Goal: Information Seeking & Learning: Learn about a topic

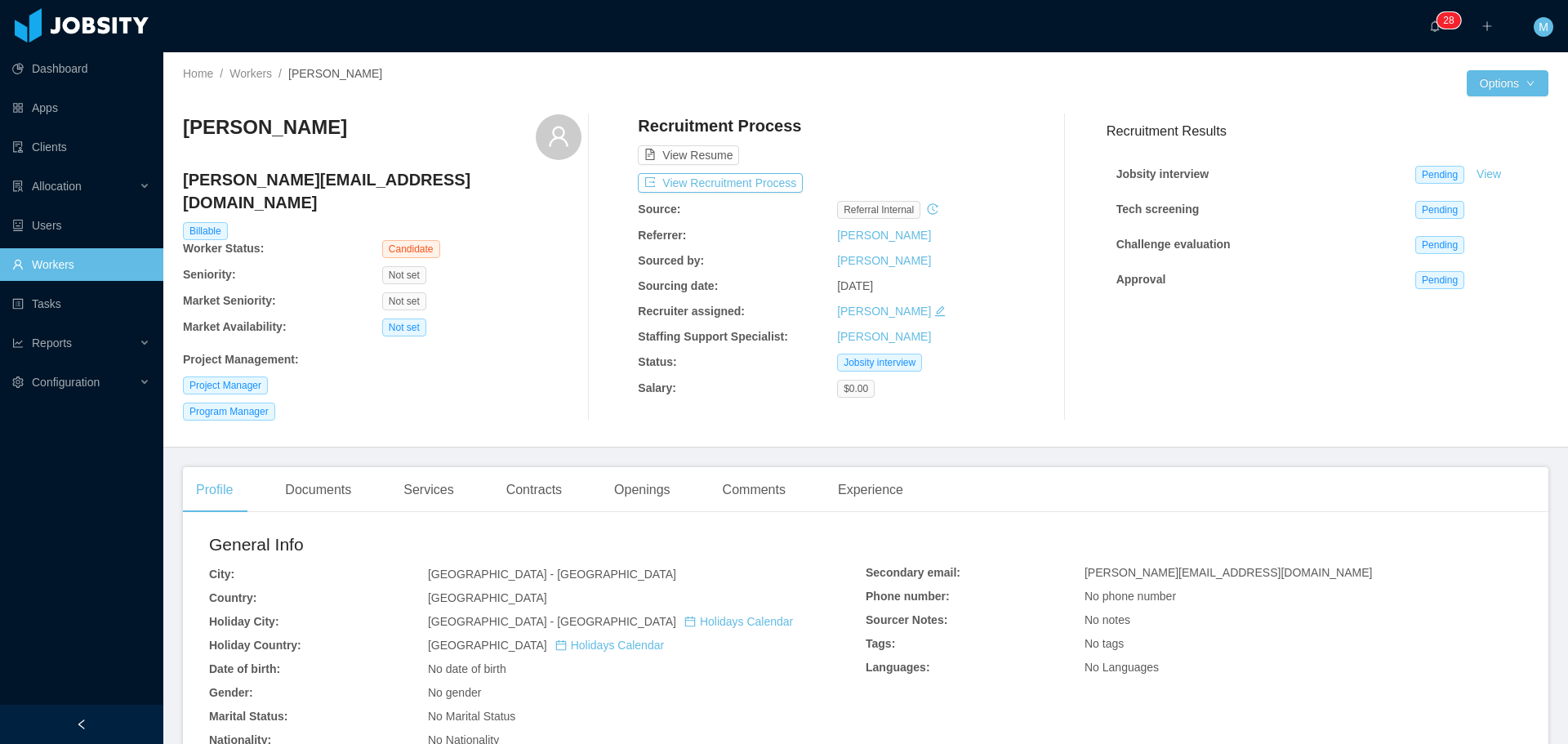
click at [57, 266] on link "Workers" at bounding box center [81, 264] width 138 height 32
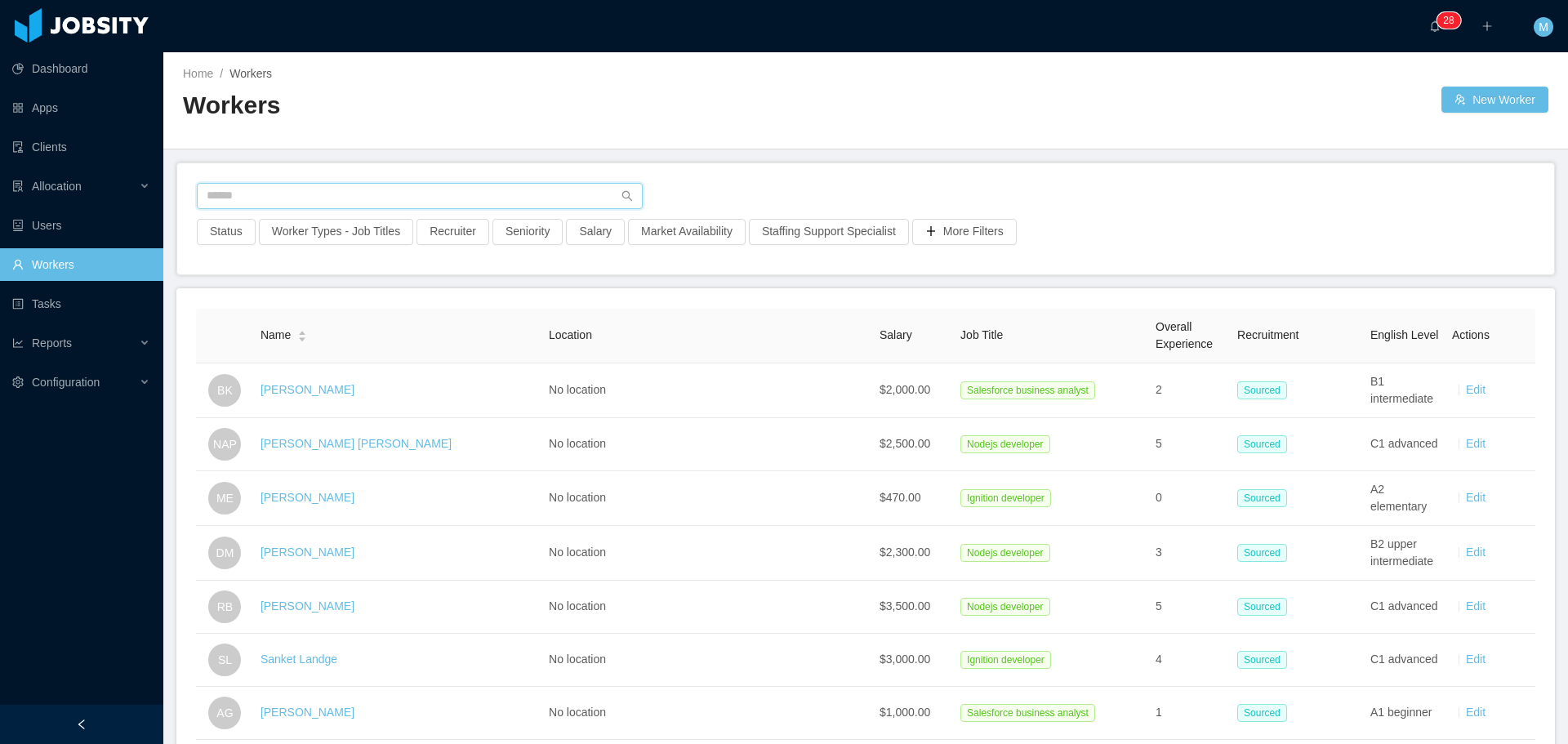
click at [282, 184] on input "text" at bounding box center [419, 196] width 446 height 26
type input "******"
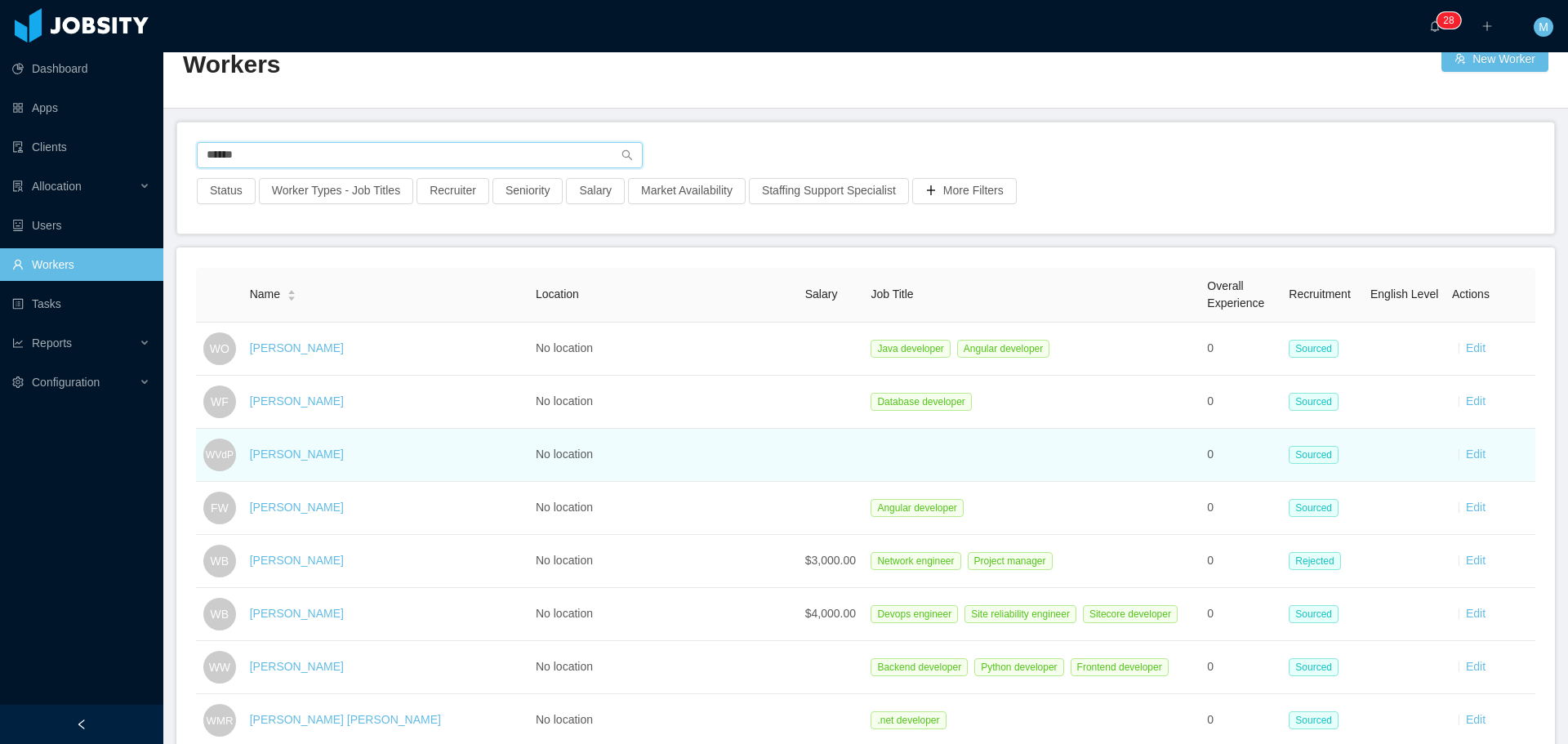
scroll to position [245, 0]
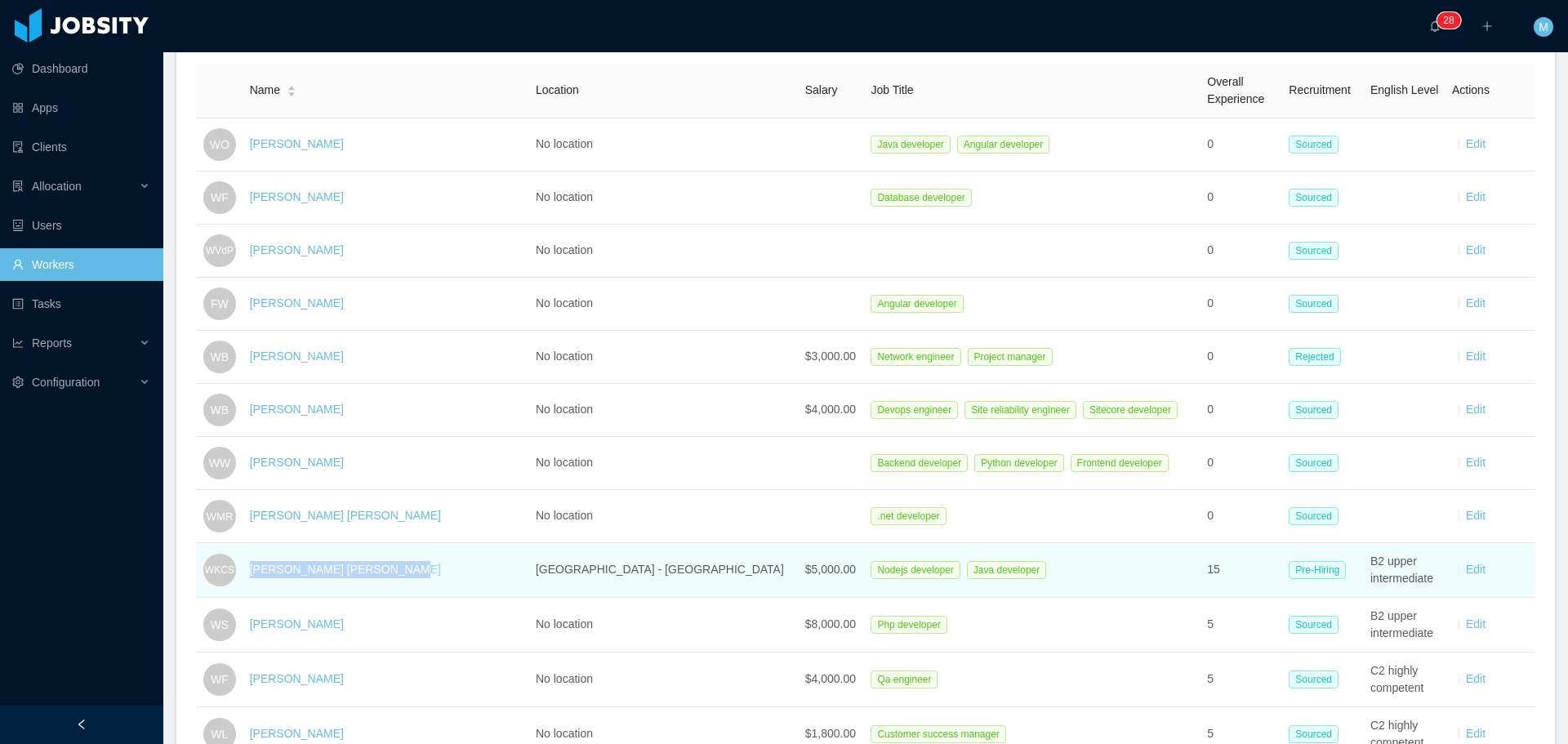
drag, startPoint x: 397, startPoint y: 570, endPoint x: 261, endPoint y: 570, distance: 136.0
click at [261, 570] on div "Wendel Kerr Correia Silva" at bounding box center [386, 570] width 273 height 17
copy link "Wendel Kerr Correia Silva"
click at [358, 563] on link "Wendel Kerr Correia Silva" at bounding box center [345, 568] width 191 height 13
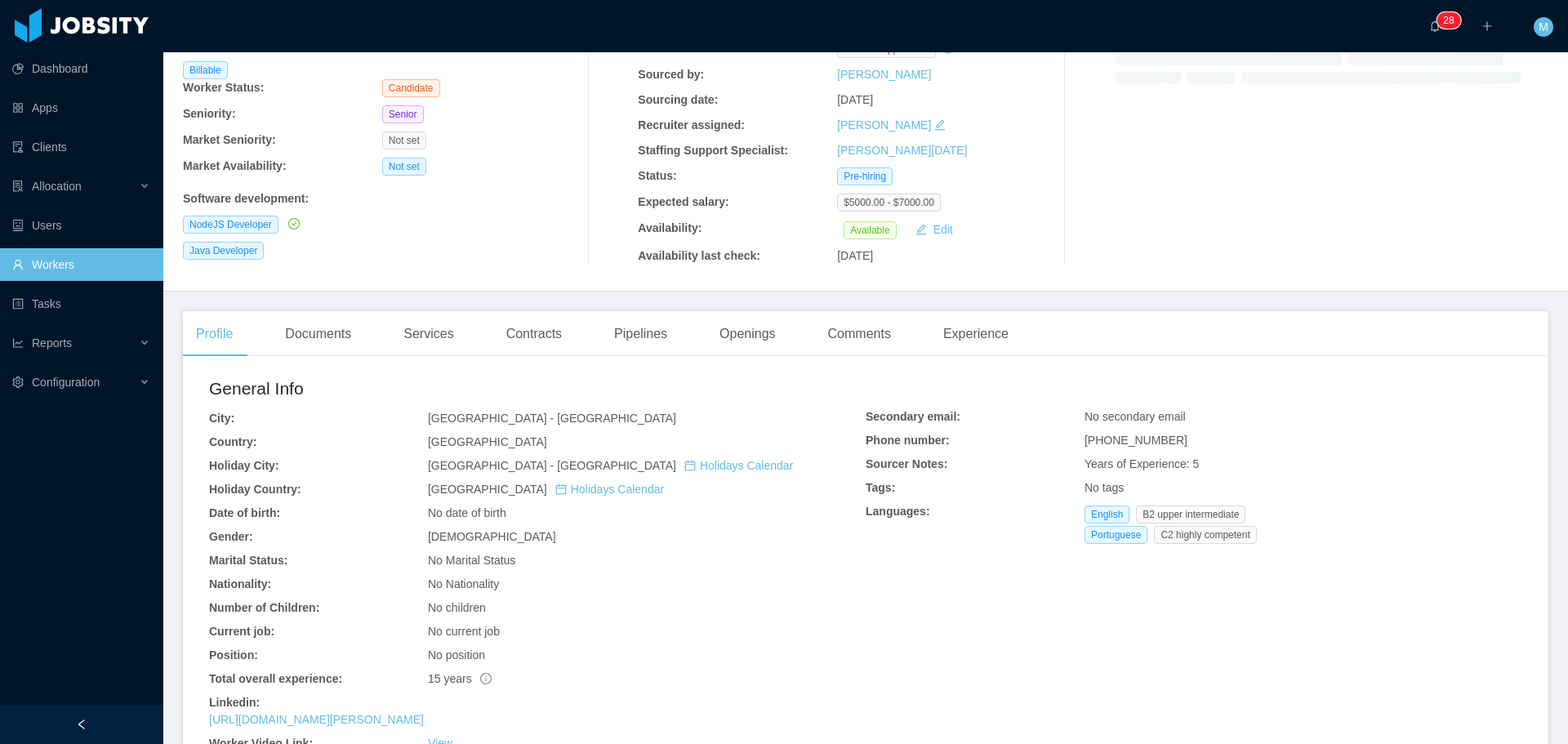
scroll to position [82, 0]
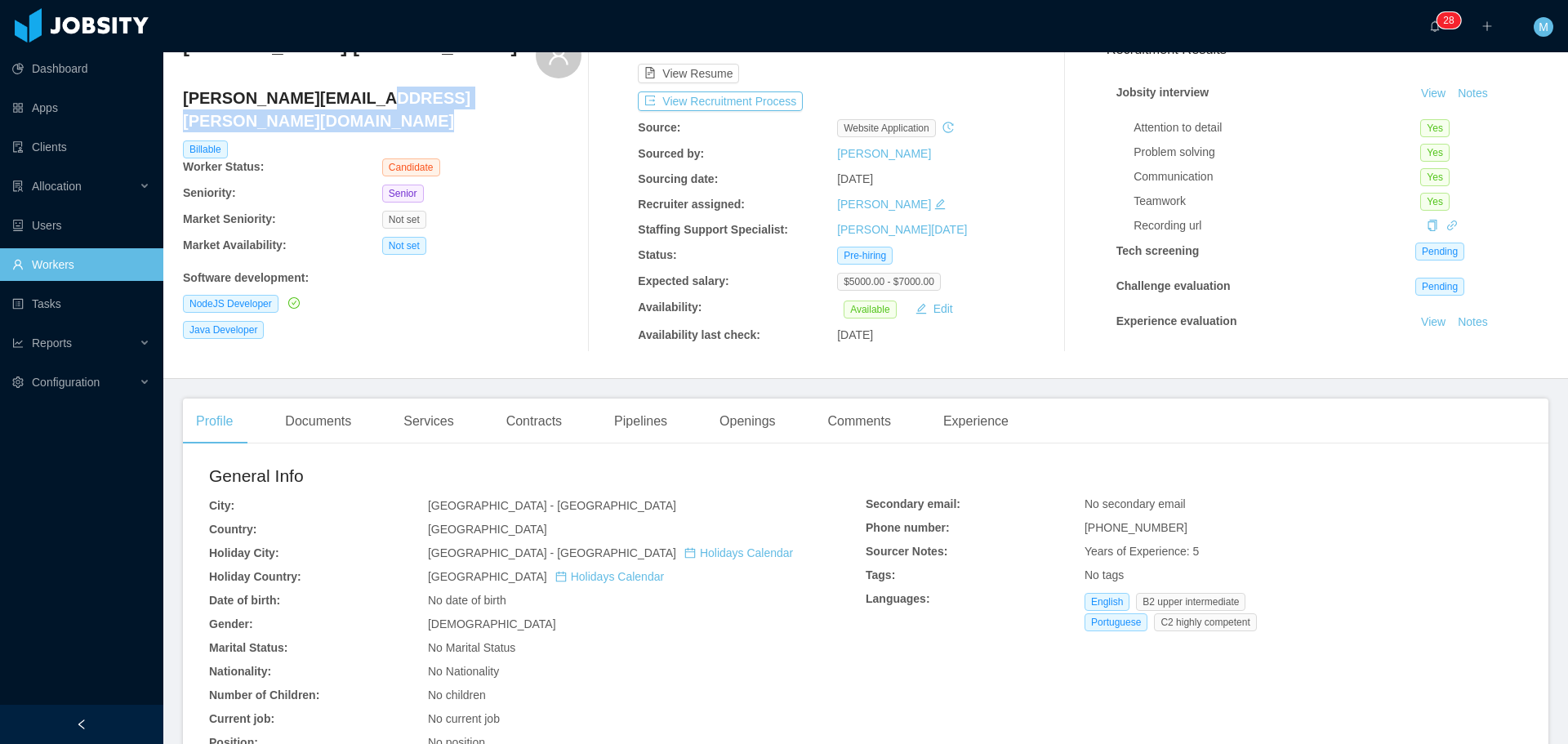
drag, startPoint x: 345, startPoint y: 98, endPoint x: 176, endPoint y: 87, distance: 169.4
click at [176, 87] on div "Home / Workers / Wendel Kerr Correia Silva / Options Wendel Kerr Correia Silva …" at bounding box center [865, 174] width 1405 height 408
drag, startPoint x: 187, startPoint y: 94, endPoint x: 339, endPoint y: 91, distance: 152.0
click at [368, 101] on h4 "wendel.kerr@gmail.com" at bounding box center [382, 110] width 399 height 46
copy h4 "wendel.kerr@gmail.com"
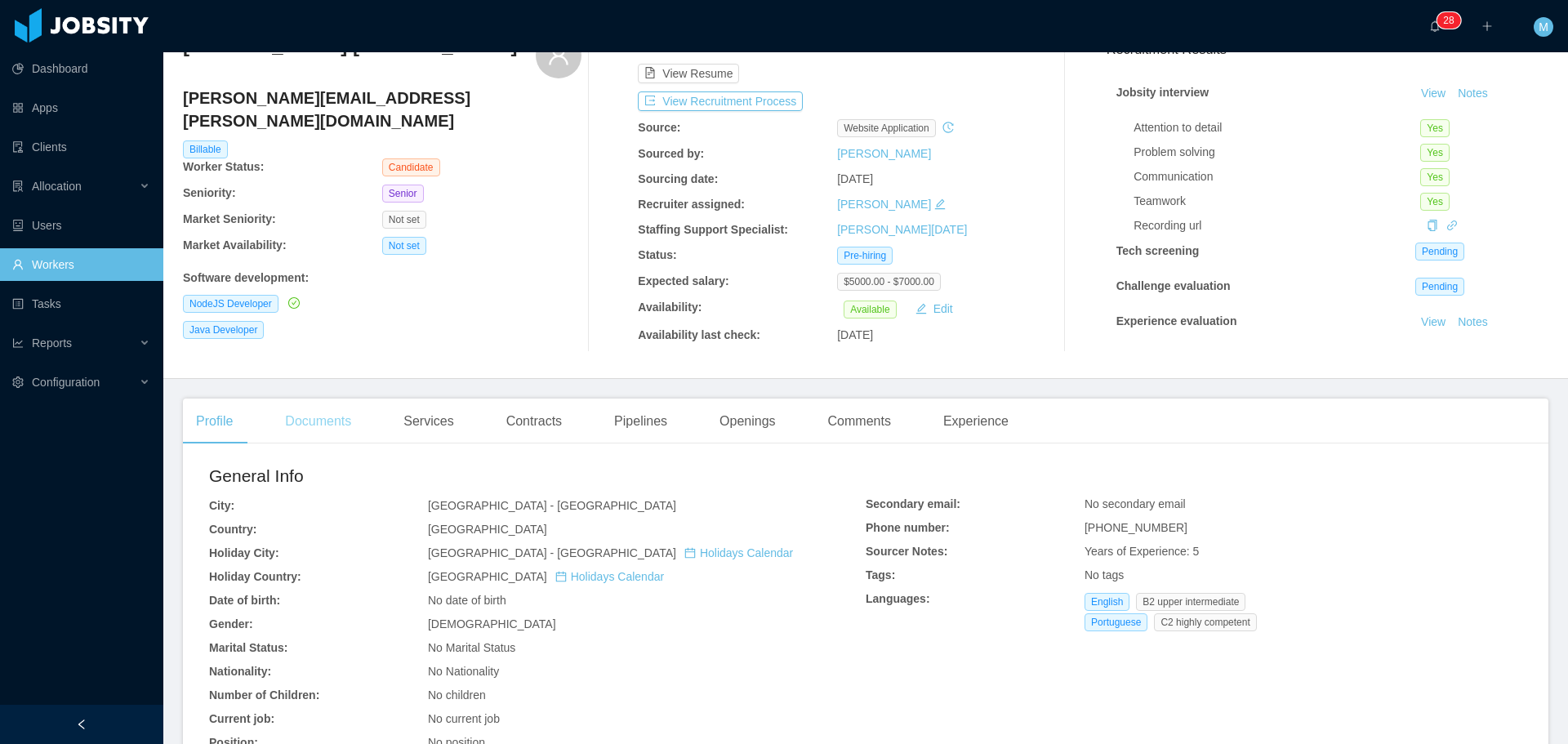
click at [340, 419] on div "Documents" at bounding box center [318, 422] width 92 height 46
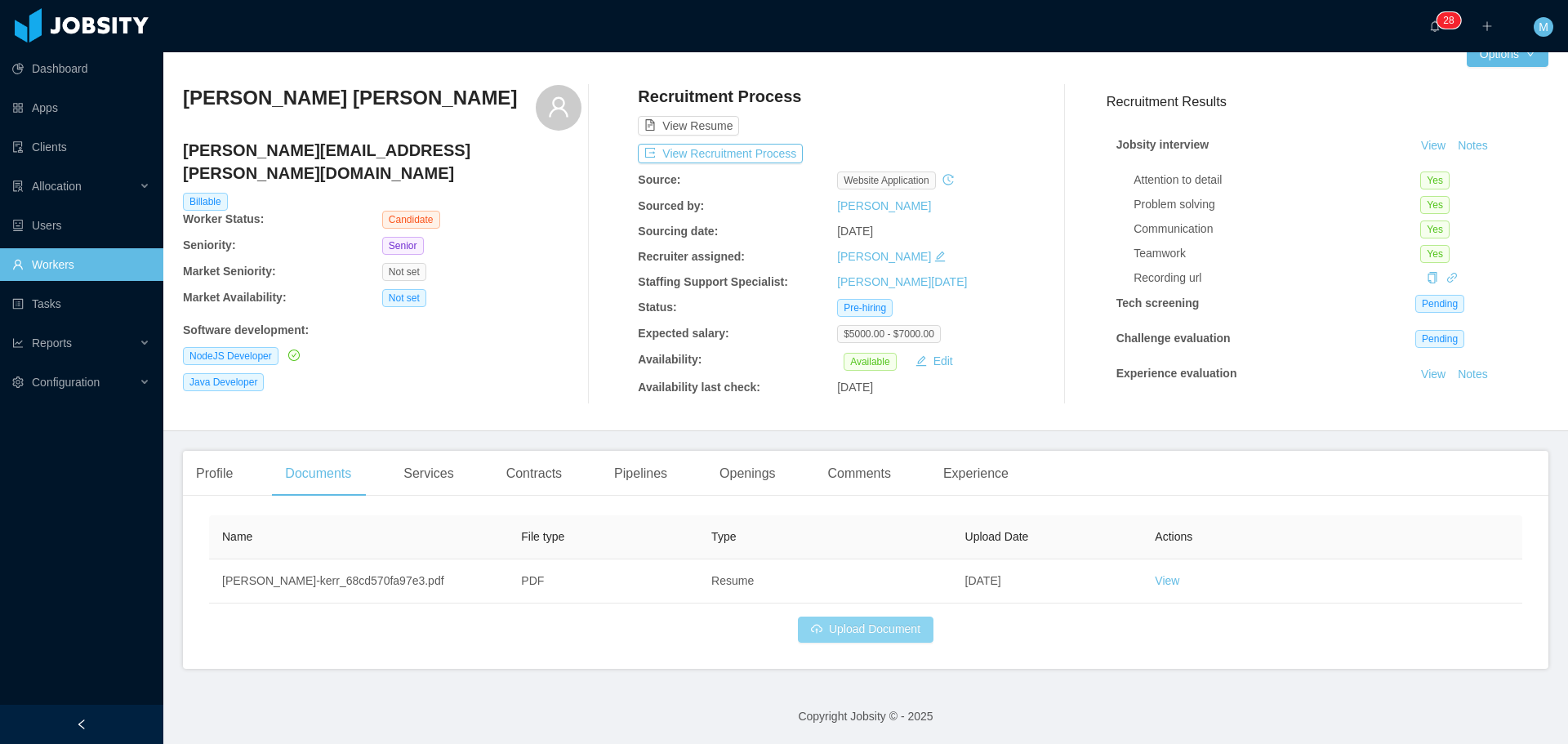
scroll to position [31, 0]
click at [850, 633] on button "Upload Document" at bounding box center [865, 628] width 135 height 26
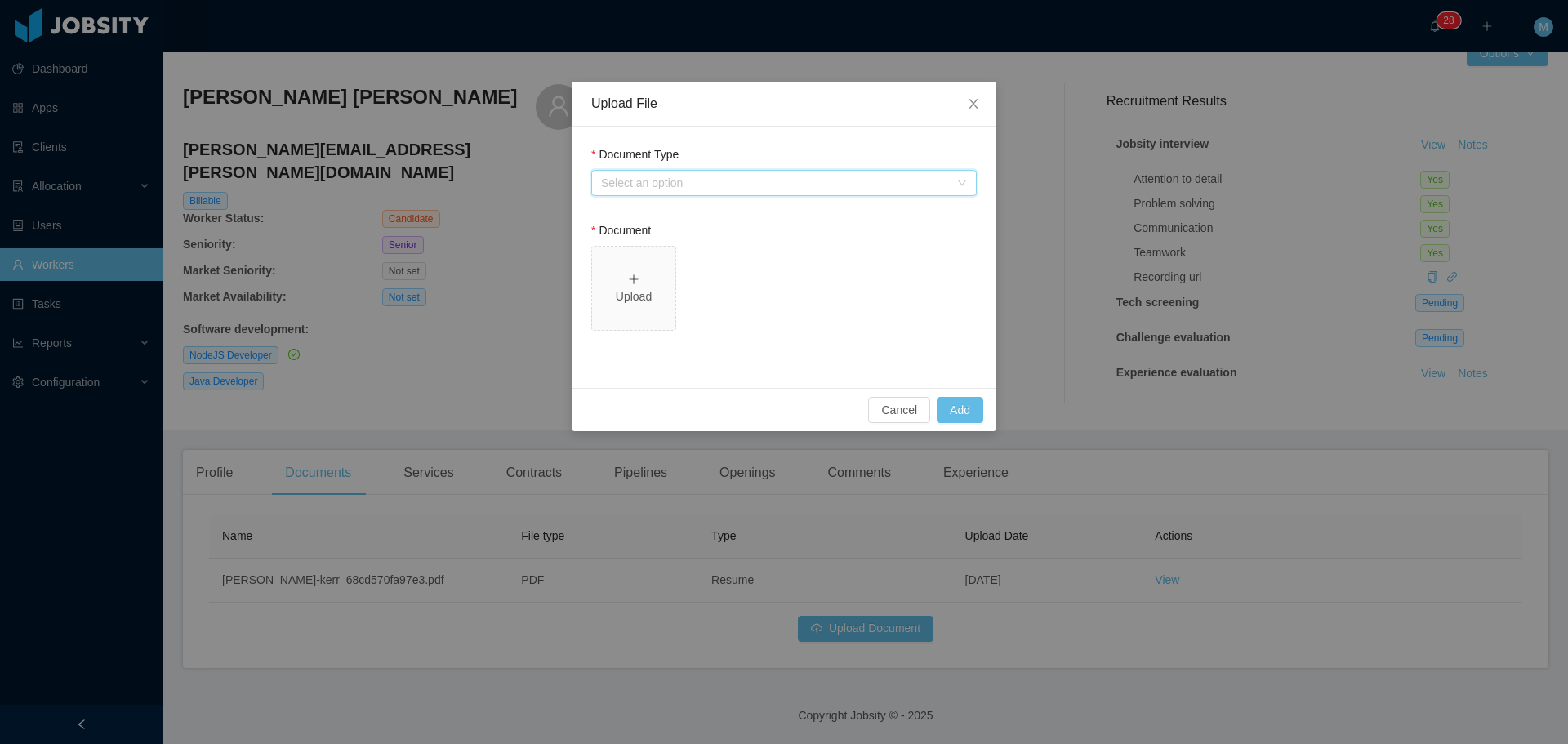
click at [682, 194] on div "Select an option" at bounding box center [784, 183] width 385 height 26
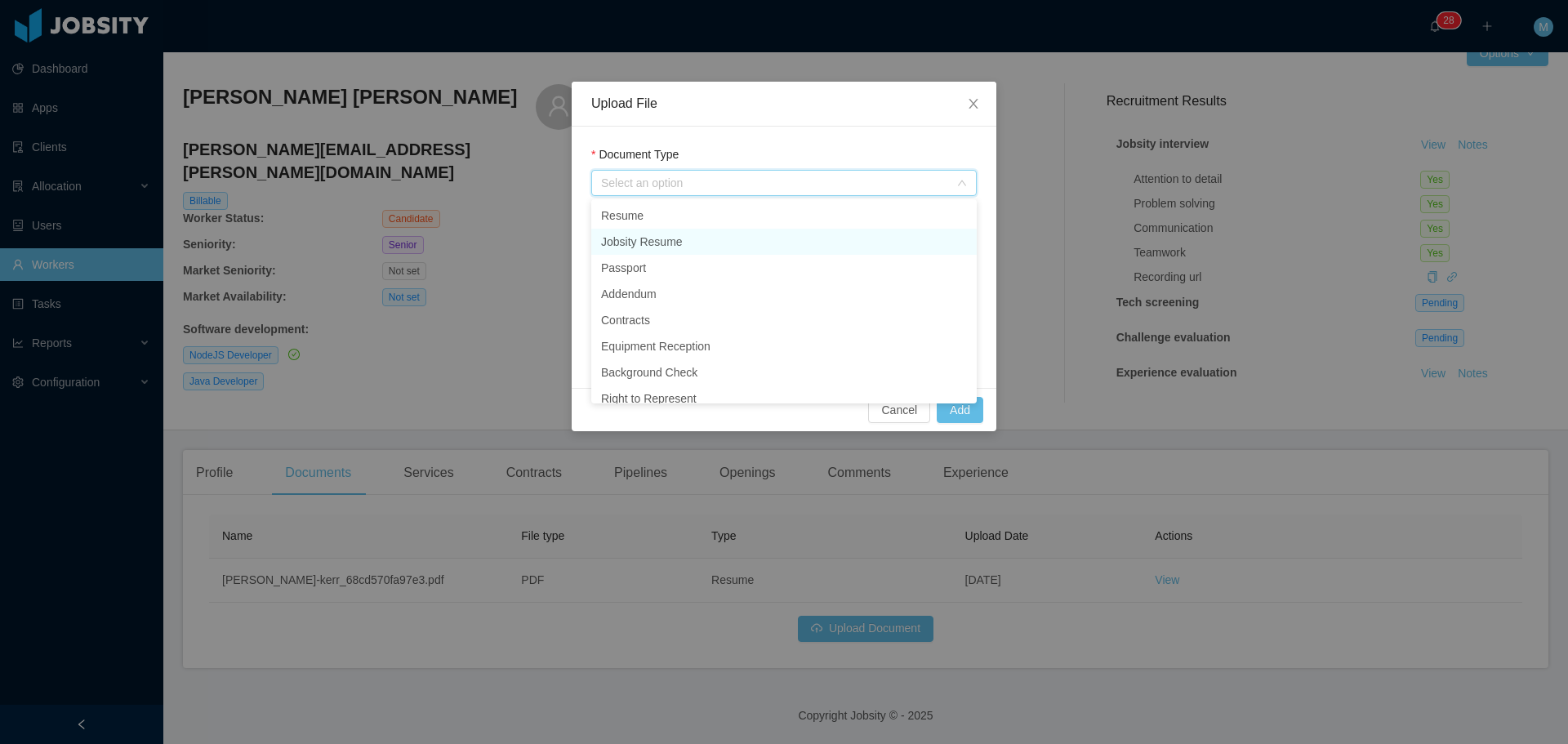
click at [675, 244] on li "Jobsity Resume" at bounding box center [784, 241] width 385 height 26
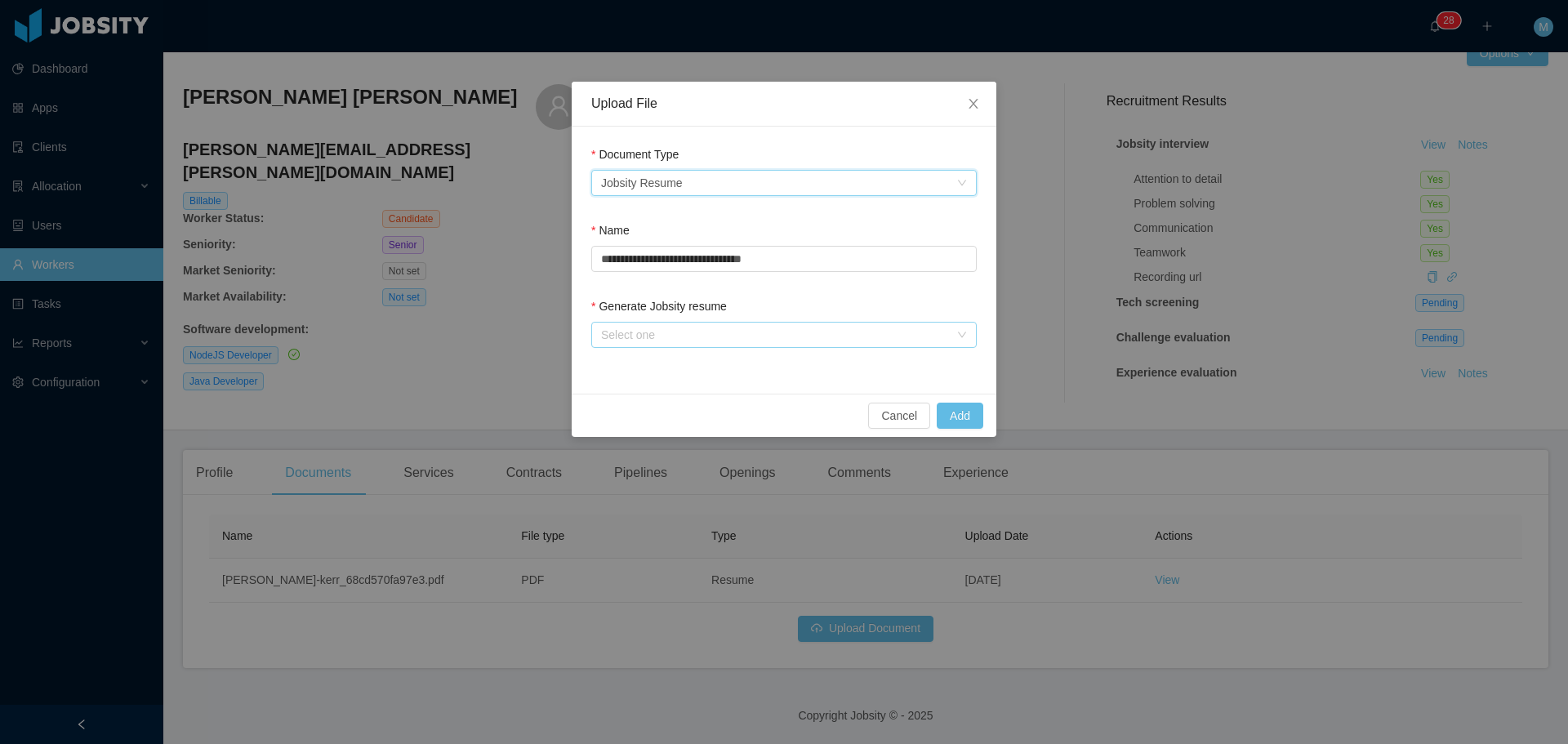
click at [670, 338] on div "Select one" at bounding box center [775, 334] width 348 height 16
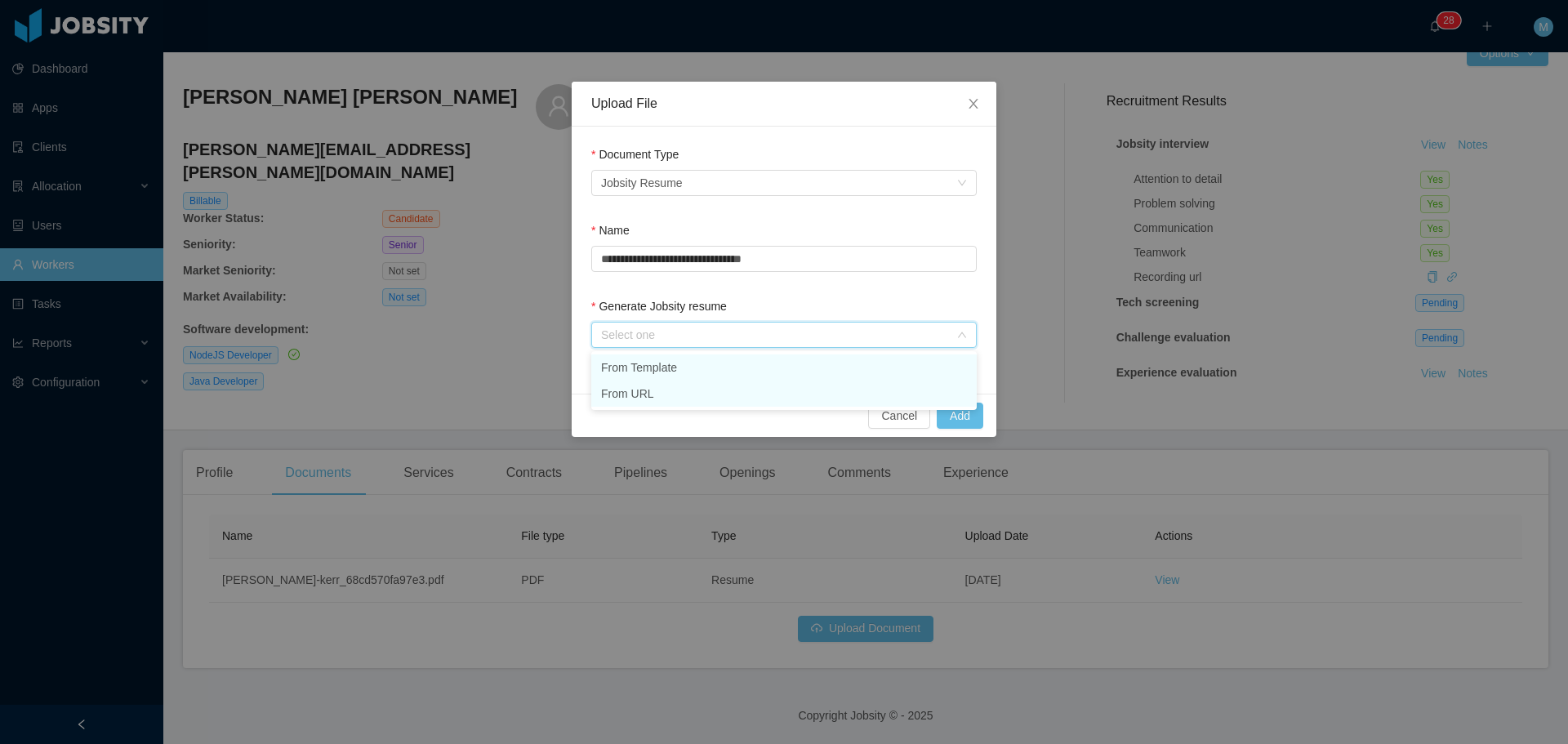
click at [647, 367] on li "From Template" at bounding box center [784, 367] width 385 height 26
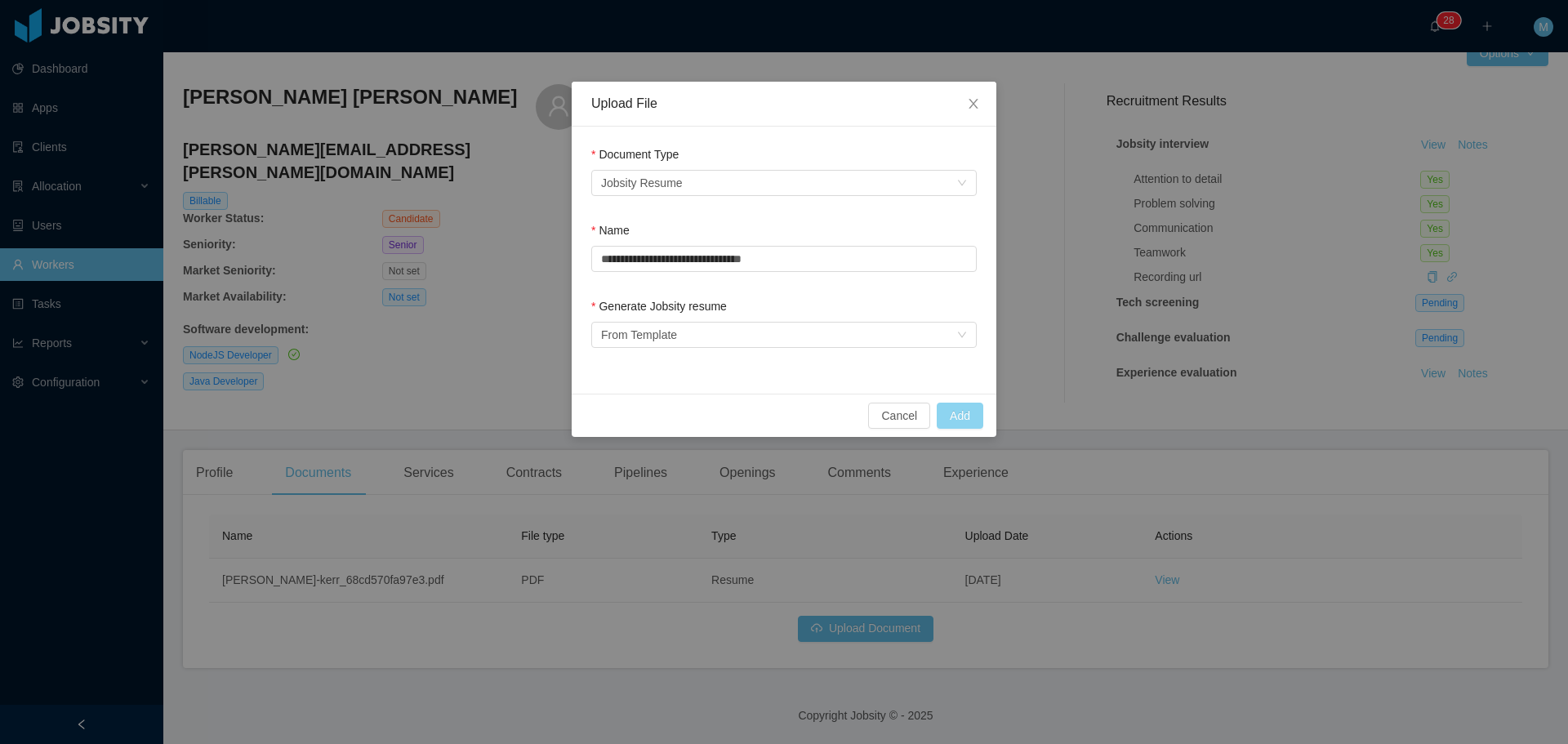
click at [977, 415] on button "Add" at bounding box center [960, 415] width 47 height 26
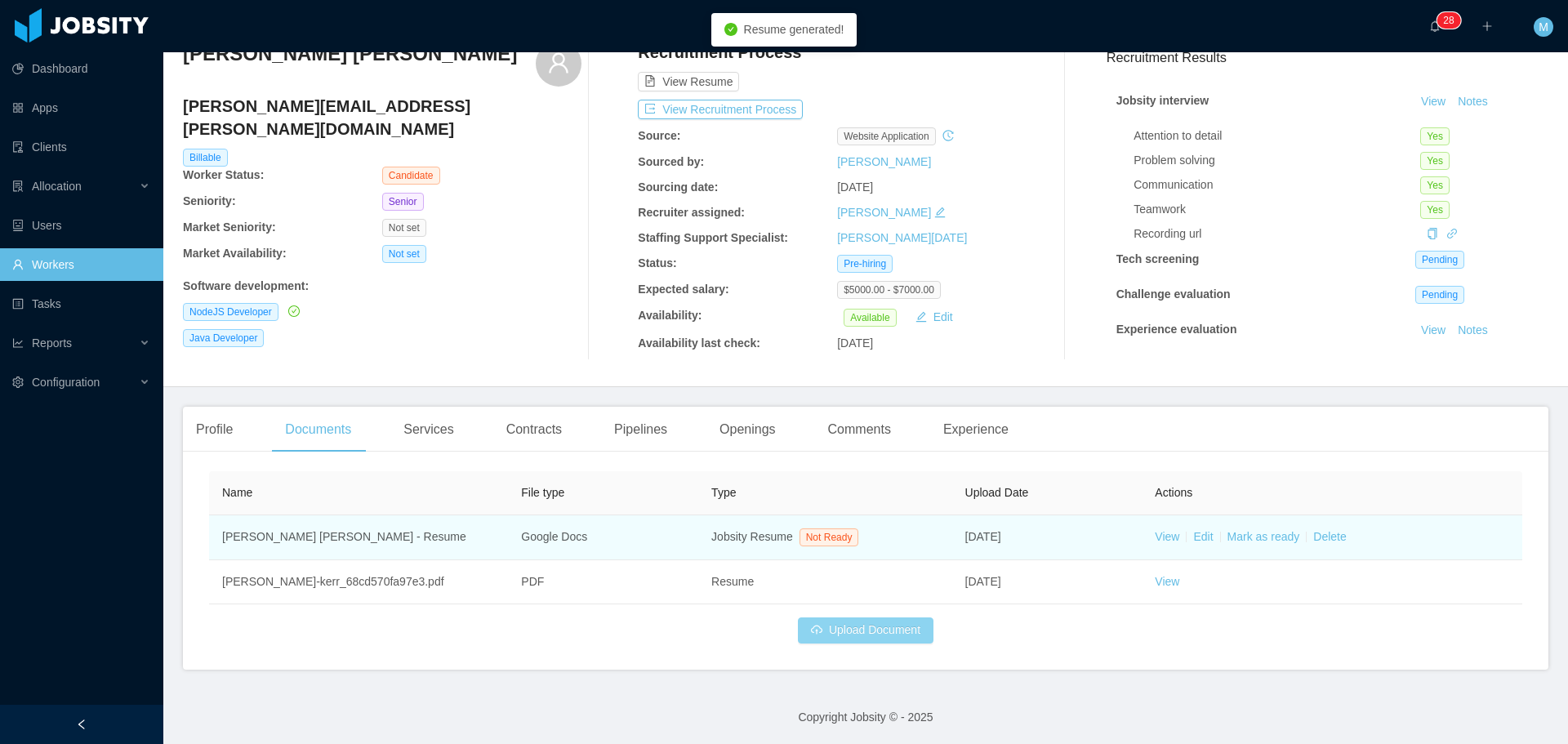
scroll to position [75, 0]
click at [1149, 546] on td "View Edit Mark as ready Delete" at bounding box center [1331, 536] width 380 height 45
click at [1155, 530] on link "View" at bounding box center [1167, 534] width 25 height 13
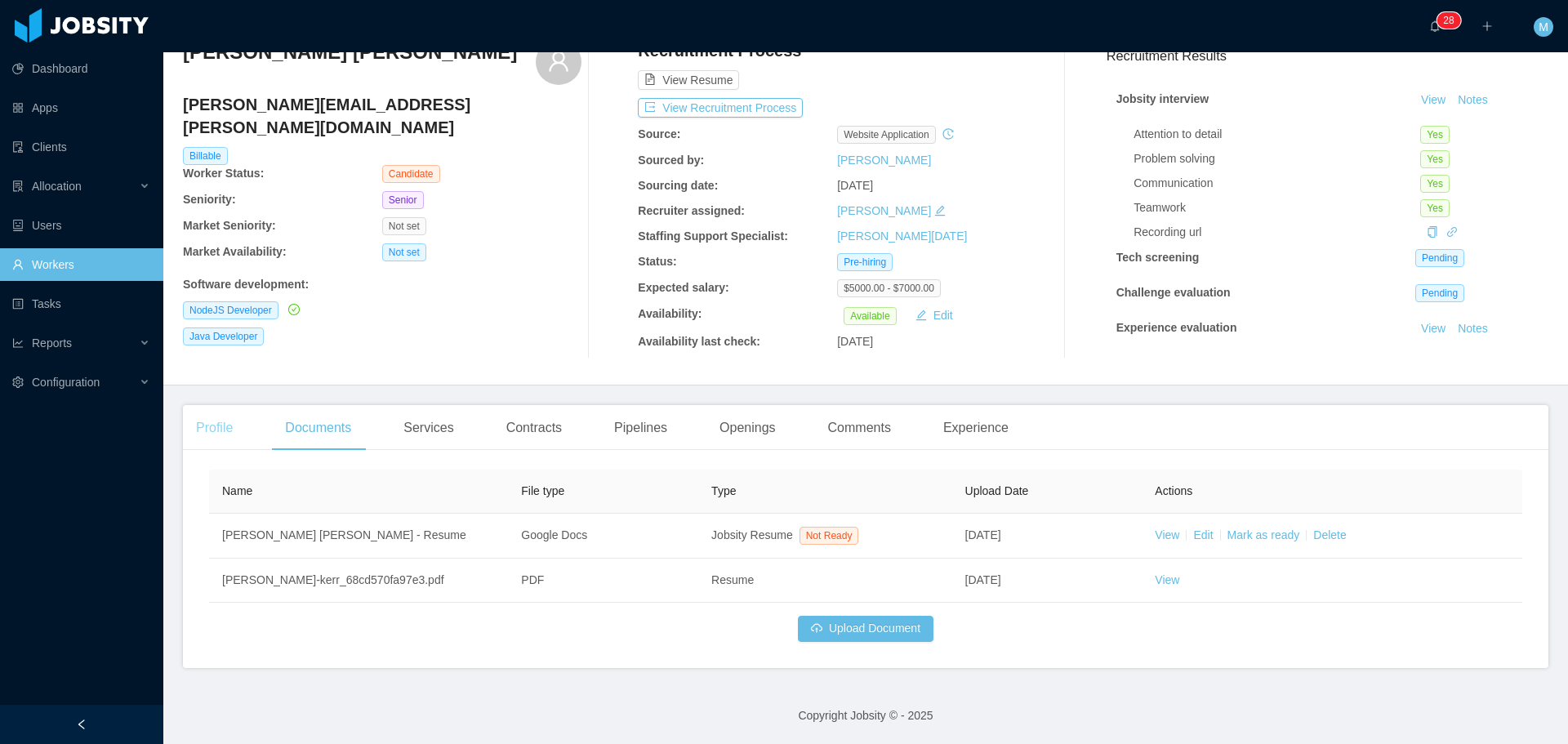
click at [207, 428] on div "Profile" at bounding box center [214, 428] width 63 height 46
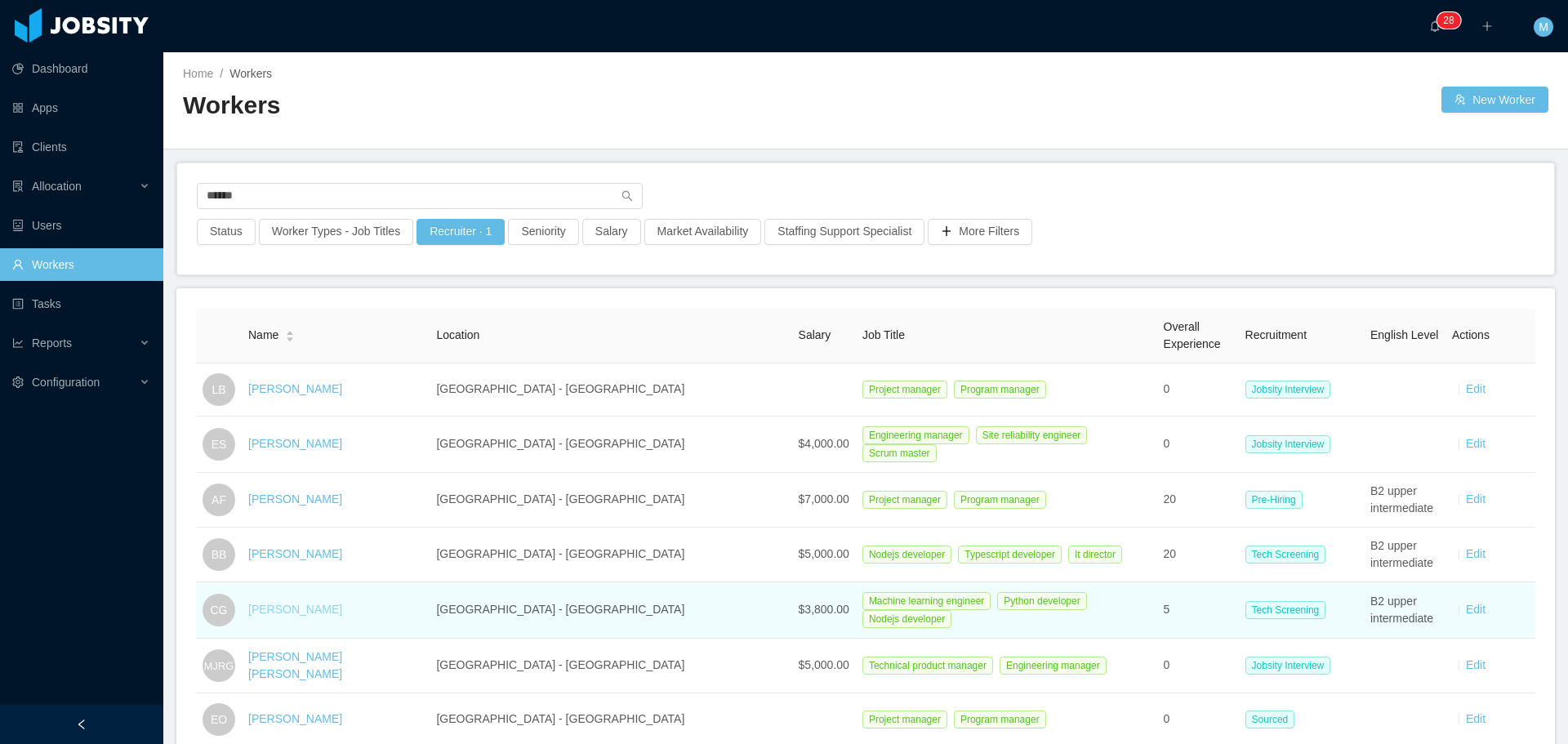
click at [303, 610] on link "Cristian Gonzalez" at bounding box center [295, 609] width 94 height 13
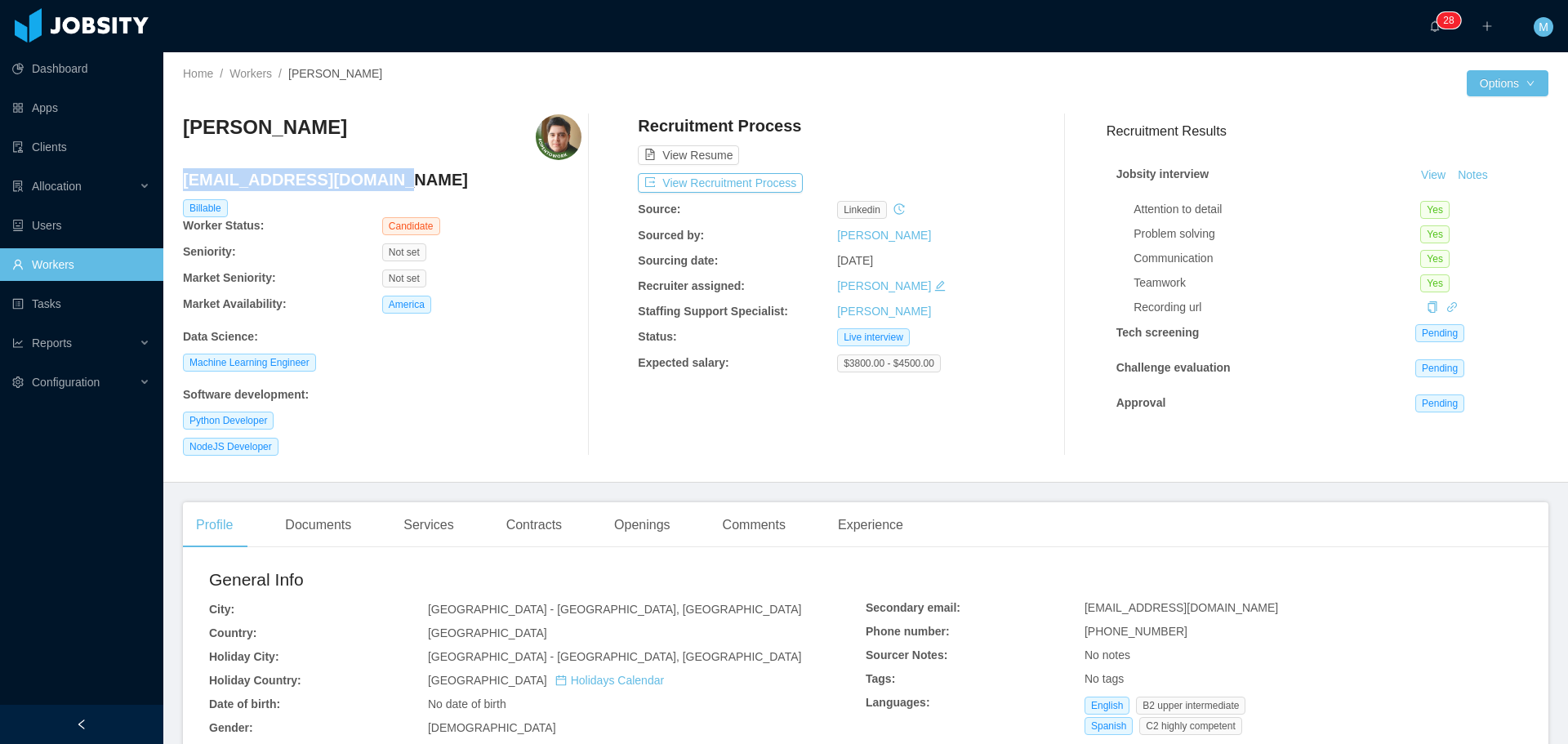
drag, startPoint x: 379, startPoint y: 187, endPoint x: 185, endPoint y: 186, distance: 194.0
click at [185, 186] on h4 "crisbarber200@gmail.com" at bounding box center [382, 179] width 399 height 23
copy h4 "crisbarber200@gmail.com"
drag, startPoint x: 314, startPoint y: 125, endPoint x: 174, endPoint y: 131, distance: 140.1
click at [160, 127] on section "Dashboard Apps Clients Allocation Users Workers Tasks Reports Configuration ···…" at bounding box center [784, 372] width 1568 height 744
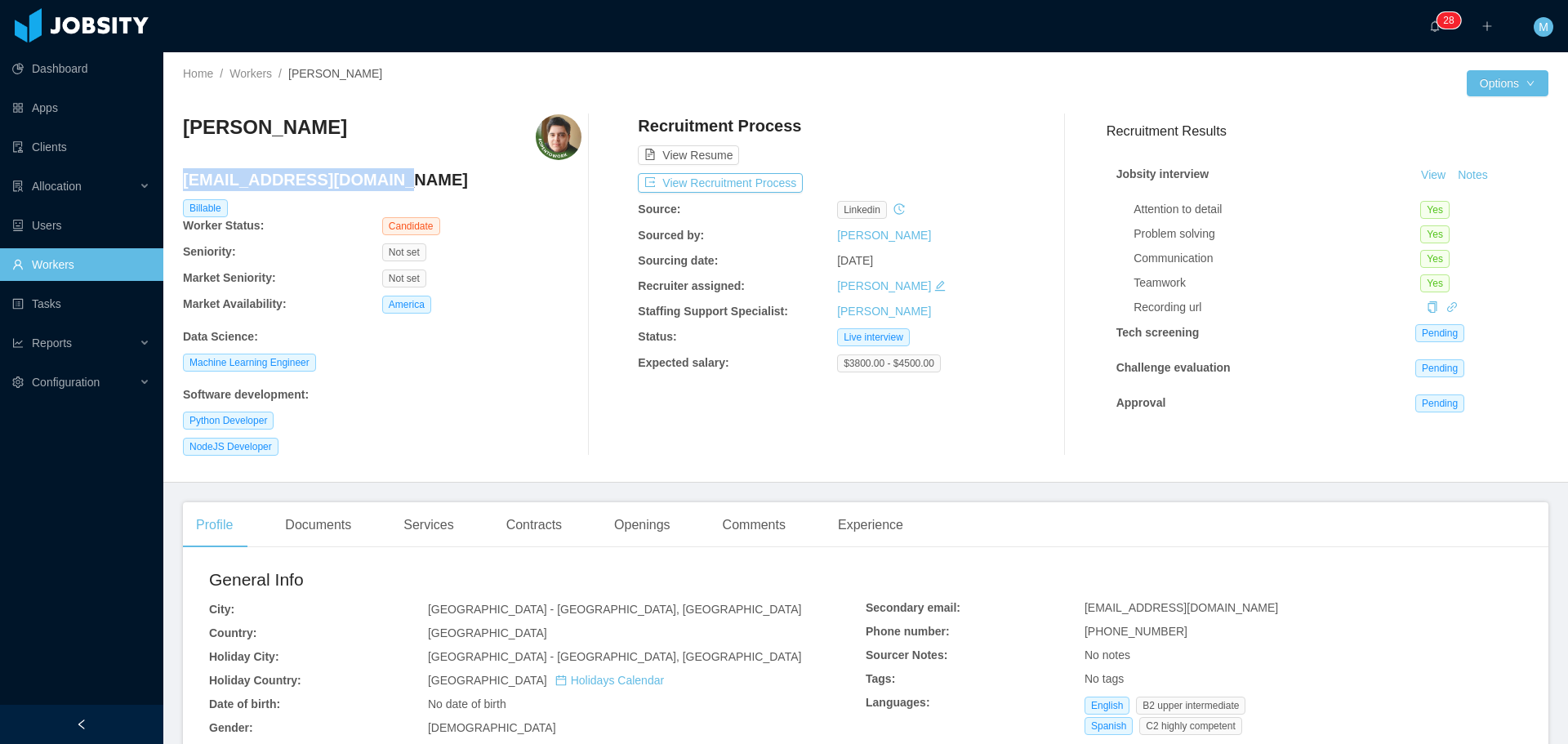
click at [217, 146] on div "Cristian Gonzalez" at bounding box center [265, 137] width 164 height 46
drag, startPoint x: 193, startPoint y: 124, endPoint x: 341, endPoint y: 120, distance: 148.1
click at [341, 120] on div "Home / Workers / Cristian Gonzalez / Options Cristian Gonzalez crisbarber200@gm…" at bounding box center [865, 267] width 1405 height 430
copy h3 "Cristian Gonzalez"
click at [747, 178] on button "View Recruitment Process" at bounding box center [721, 183] width 165 height 20
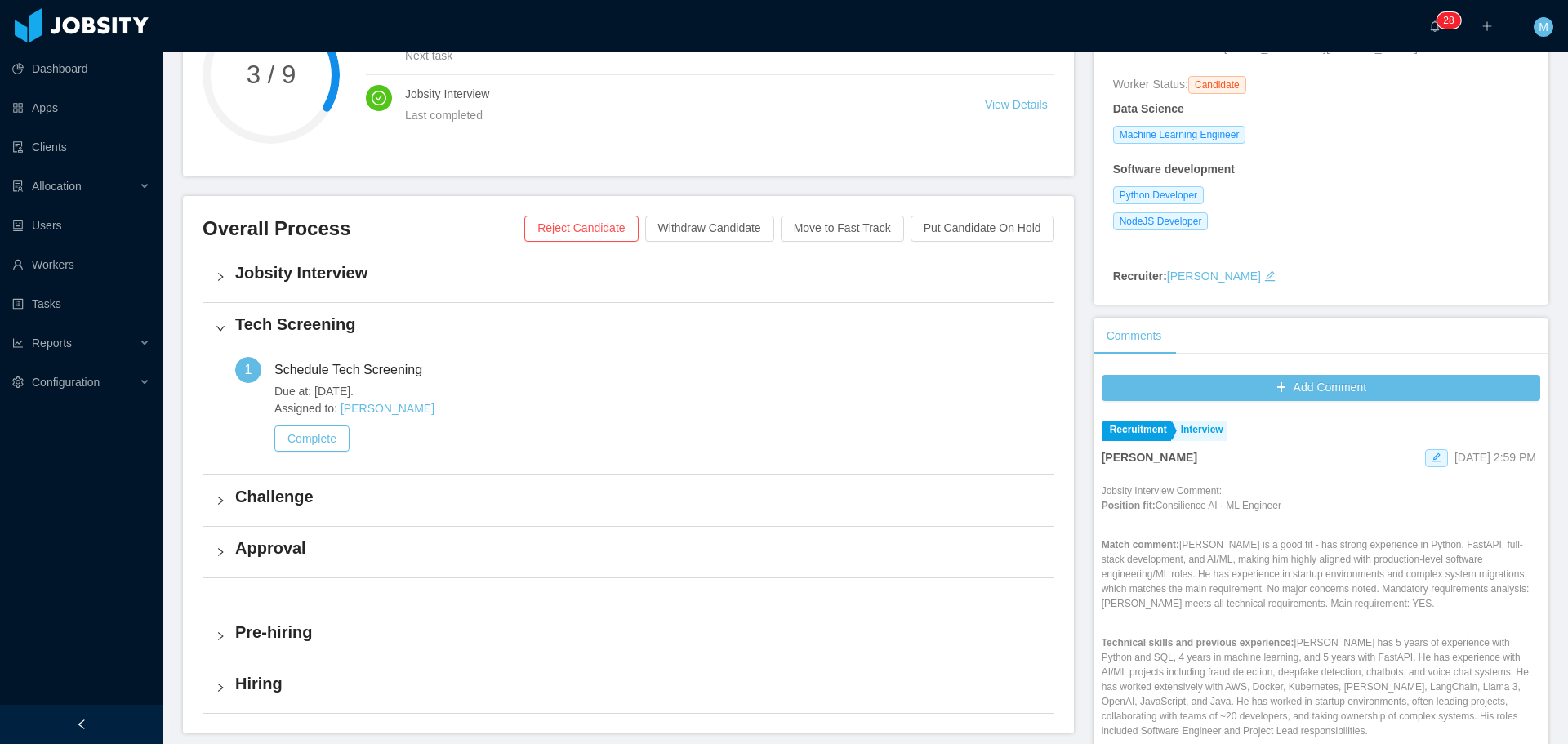
scroll to position [149, 0]
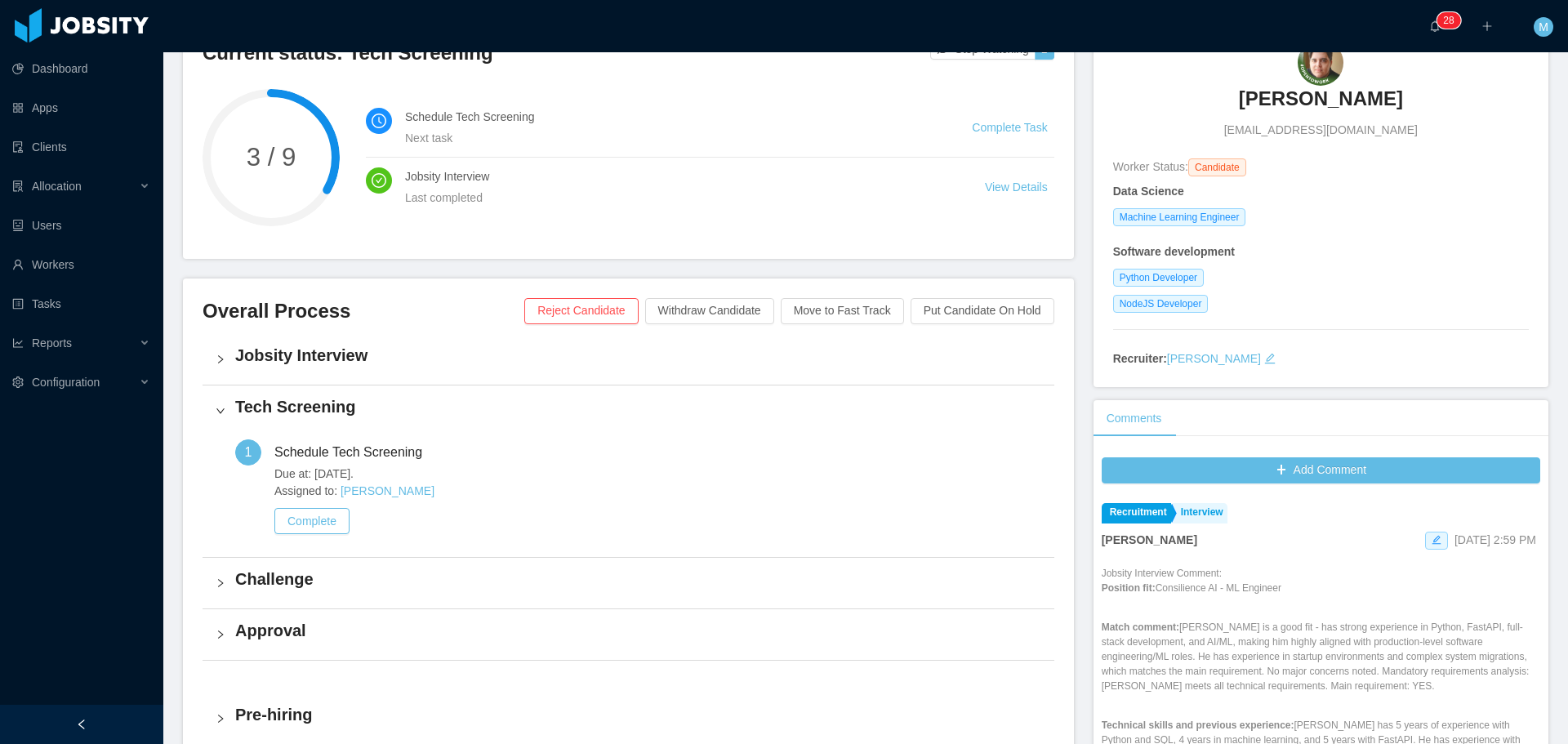
click at [263, 573] on h4 "Challenge" at bounding box center [639, 578] width 807 height 23
